Goal: Information Seeking & Learning: Learn about a topic

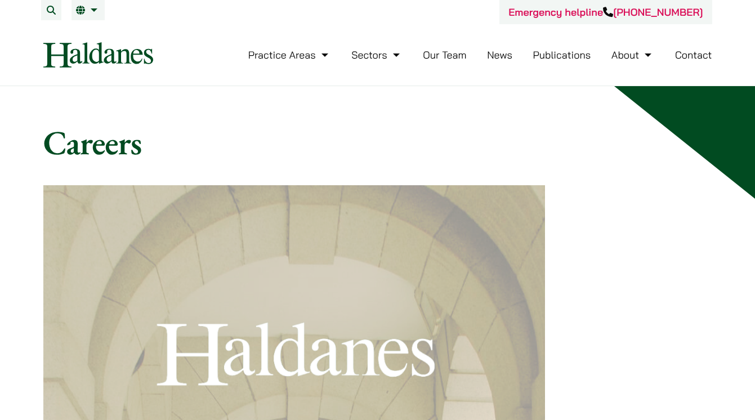
click at [460, 56] on link "Our Team" at bounding box center [444, 54] width 43 height 13
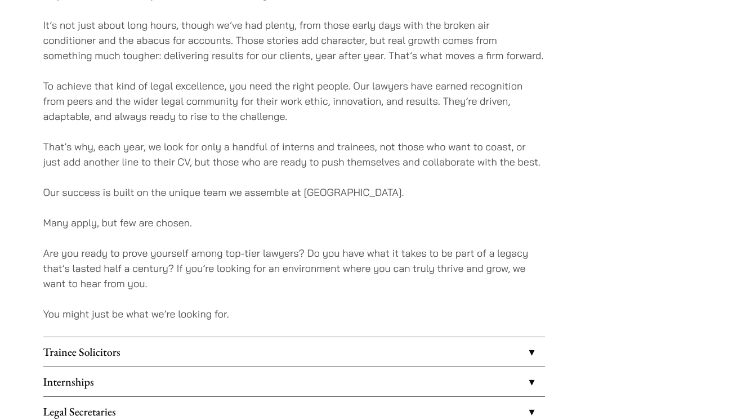
scroll to position [750, 0]
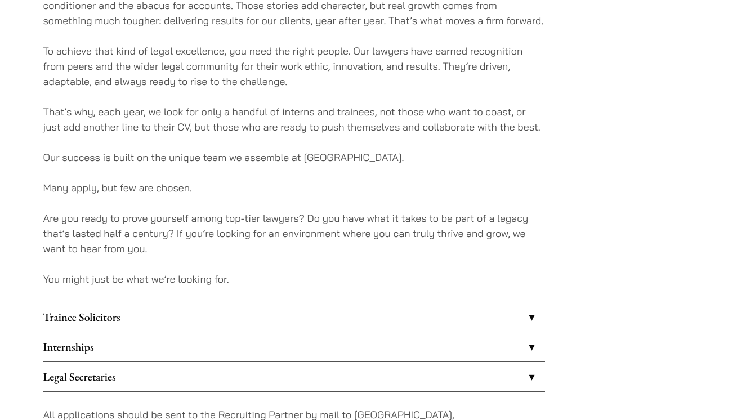
click at [333, 313] on link "Trainee Solicitors" at bounding box center [294, 316] width 502 height 29
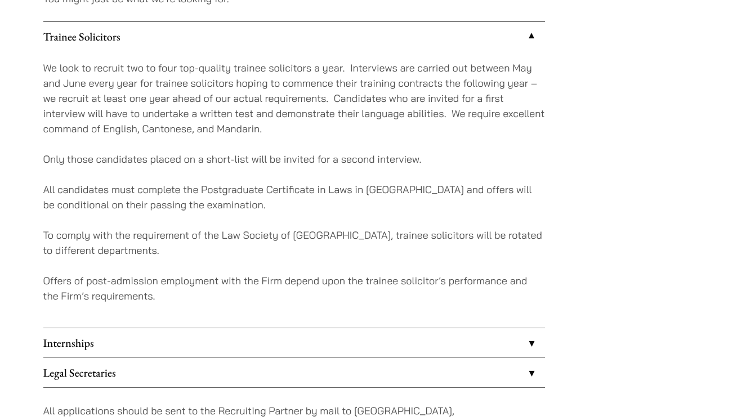
scroll to position [1032, 0]
click at [310, 330] on link "Internships" at bounding box center [294, 341] width 502 height 29
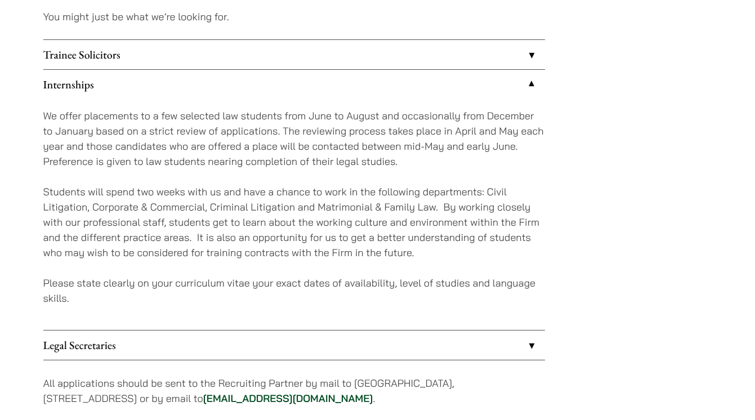
scroll to position [1005, 0]
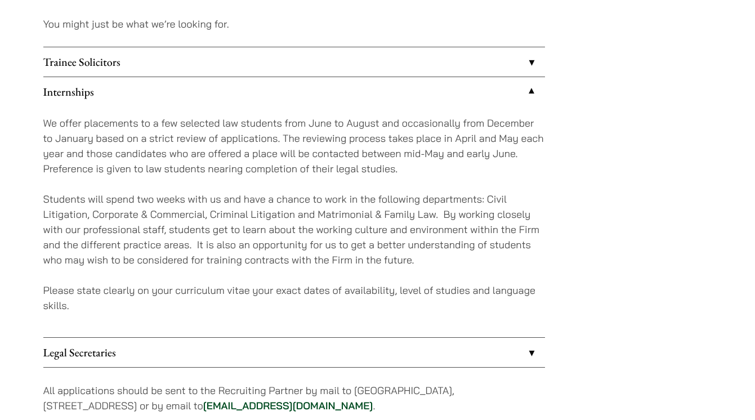
click at [522, 61] on link "Trainee Solicitors" at bounding box center [294, 61] width 502 height 29
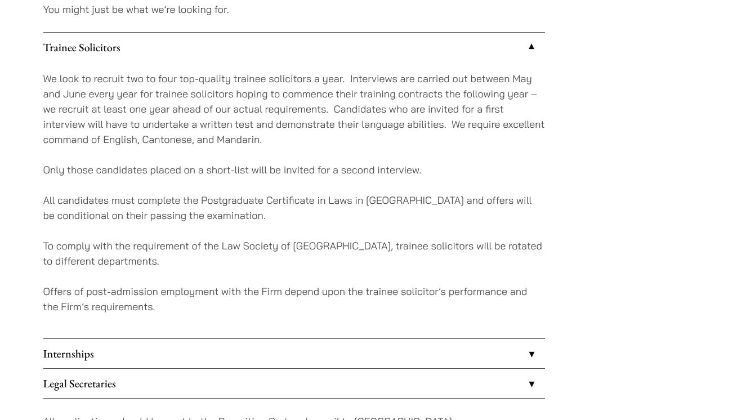
scroll to position [1021, 0]
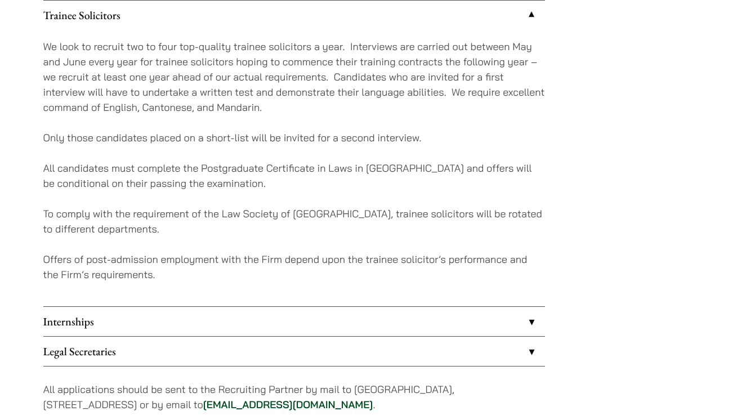
scroll to position [750, 0]
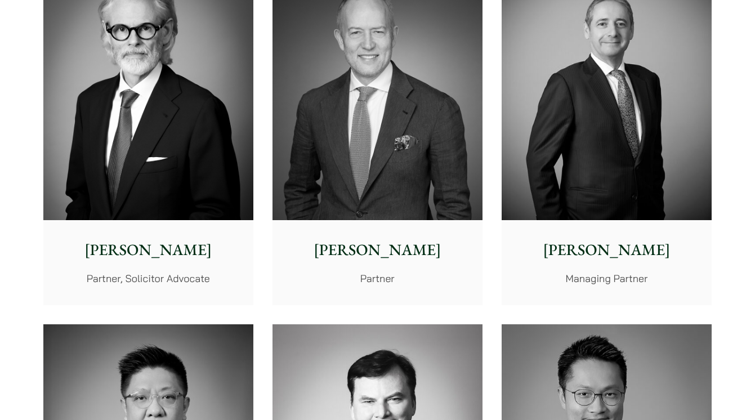
scroll to position [180, 0]
